Goal: Browse casually

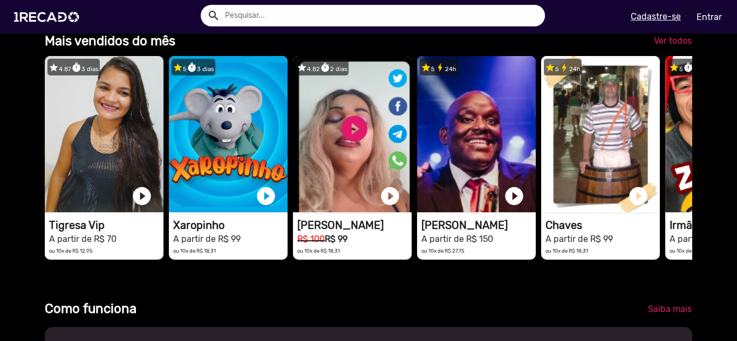
drag, startPoint x: 45, startPoint y: 228, endPoint x: 40, endPoint y: 232, distance: 5.7
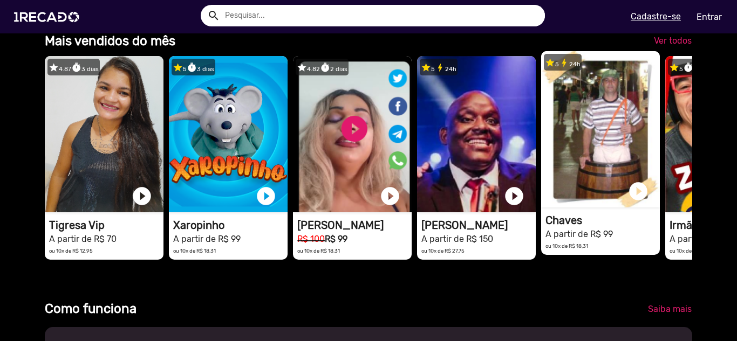
scroll to position [0, 6]
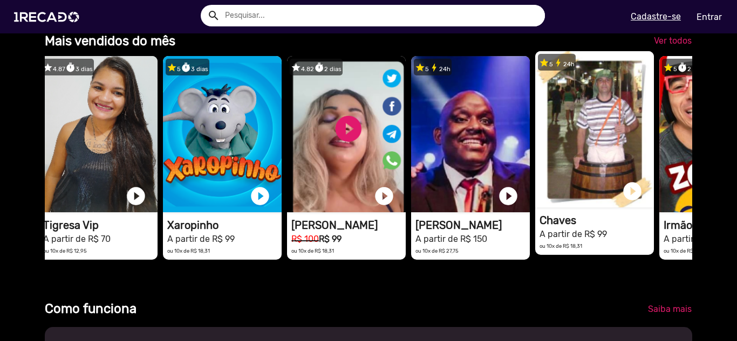
drag, startPoint x: 693, startPoint y: 152, endPoint x: 641, endPoint y: 152, distance: 51.8
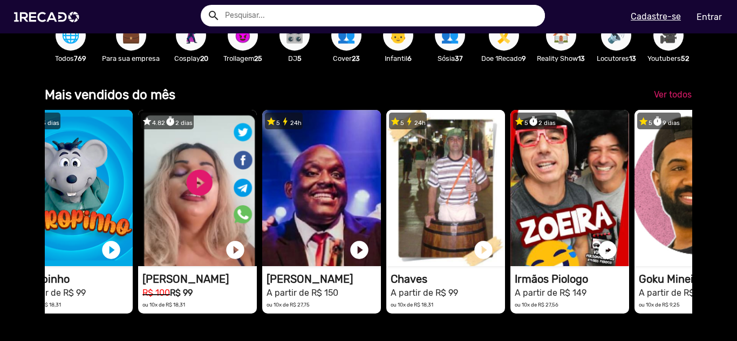
scroll to position [0, 157]
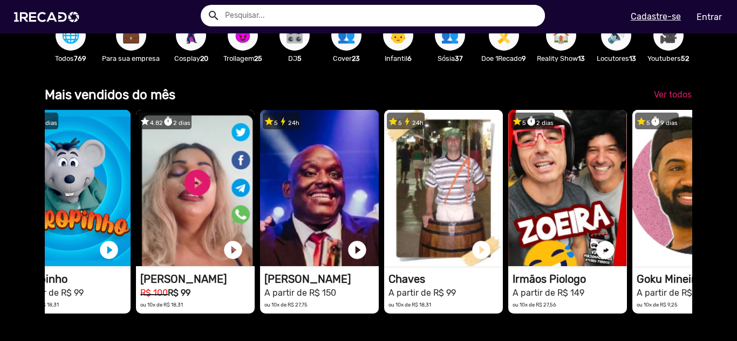
click at [599, 101] on div "Ver todos" at bounding box center [617, 94] width 166 height 19
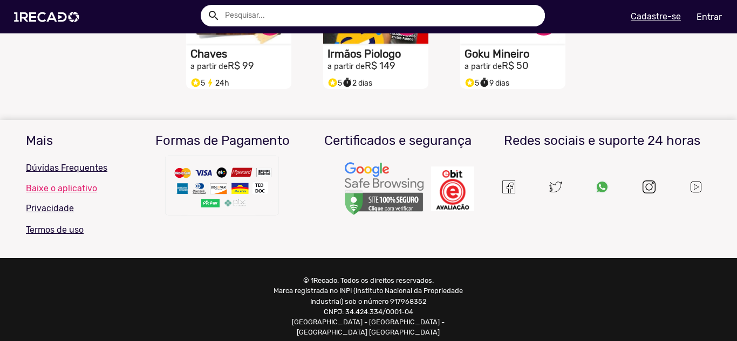
scroll to position [448, 0]
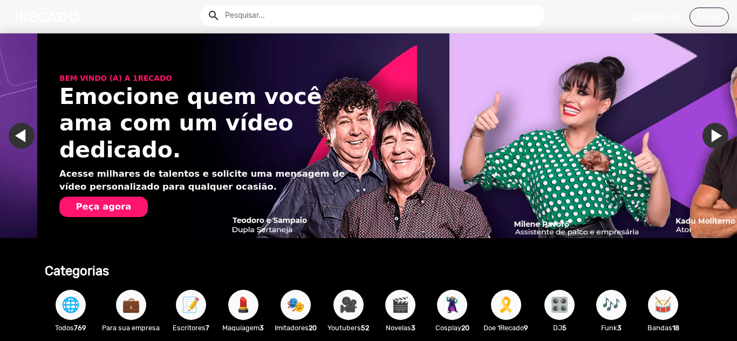
scroll to position [0, 1457]
